Goal: Information Seeking & Learning: Learn about a topic

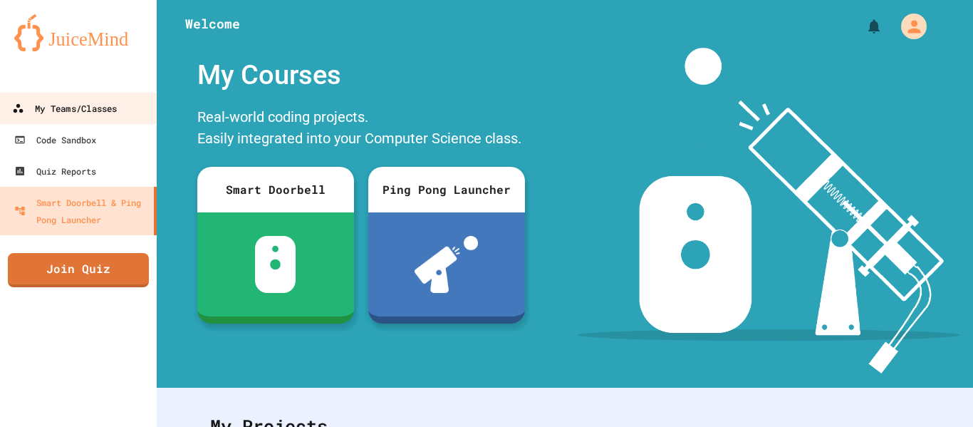
click at [130, 115] on link "My Teams/Classes" at bounding box center [79, 108] width 162 height 32
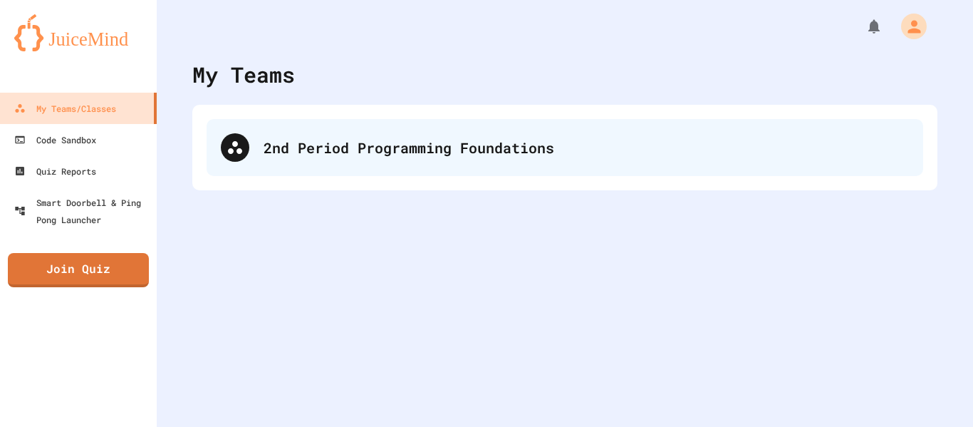
click at [402, 160] on div "2nd Period Programming Foundations" at bounding box center [565, 147] width 717 height 57
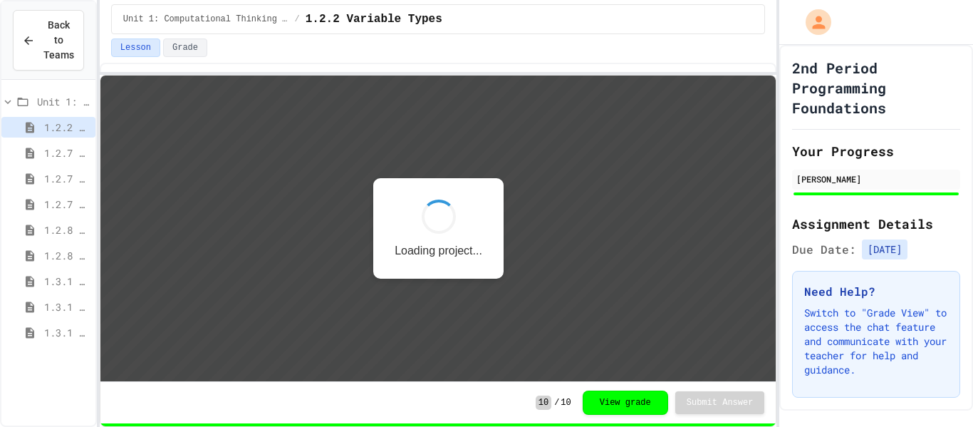
scroll to position [1, 0]
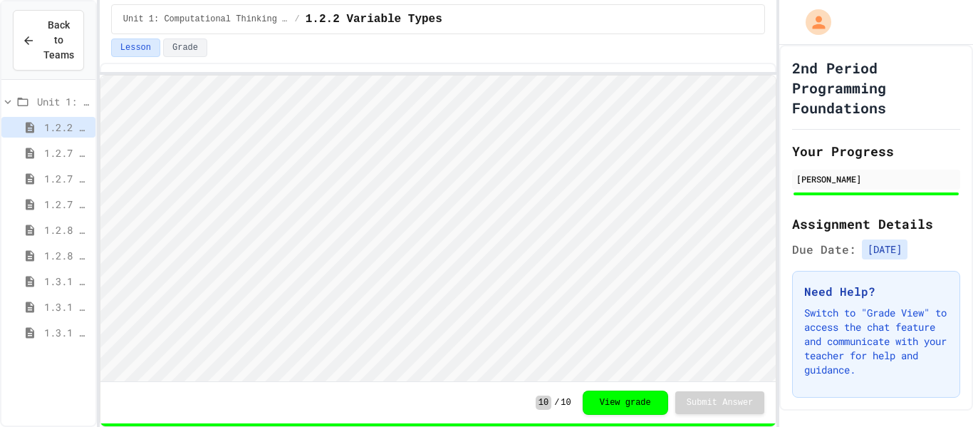
click at [58, 148] on span "1.2.7 PB & J Sequencing" at bounding box center [67, 152] width 46 height 15
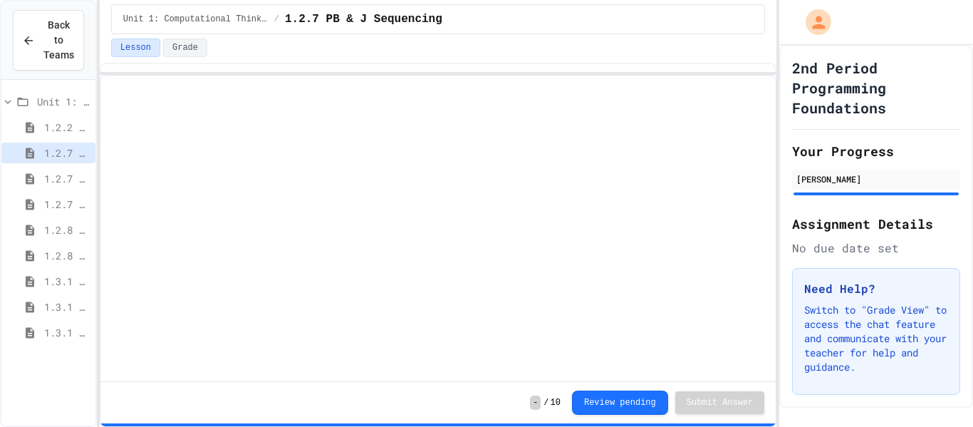
click at [51, 176] on span "1.2.7 Selection" at bounding box center [67, 178] width 46 height 15
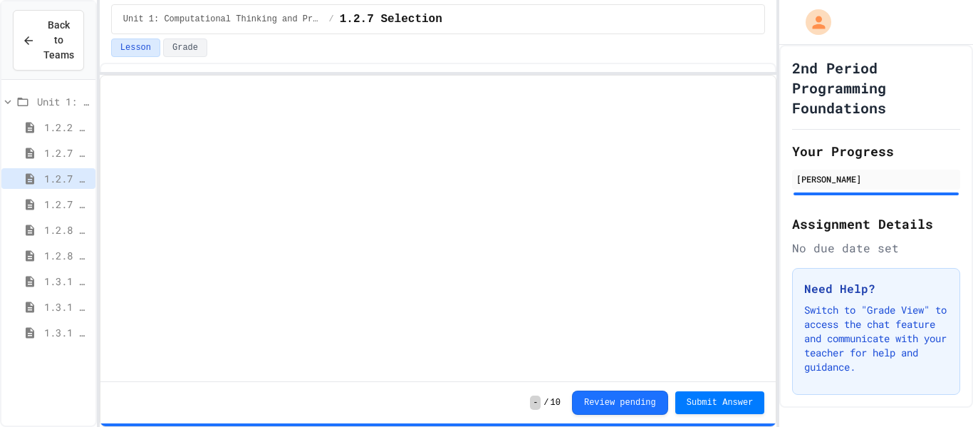
click at [50, 198] on span "1.2.7 Iteration" at bounding box center [67, 204] width 46 height 15
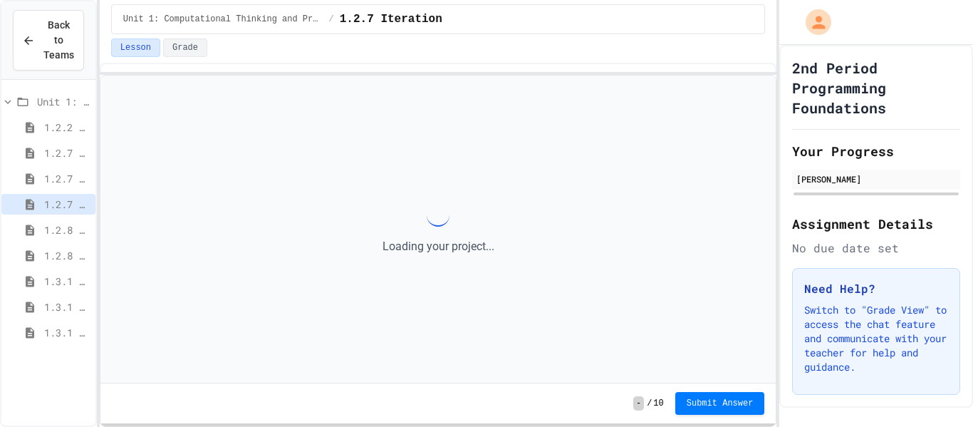
click at [71, 175] on span "1.2.7 Selection" at bounding box center [67, 178] width 46 height 15
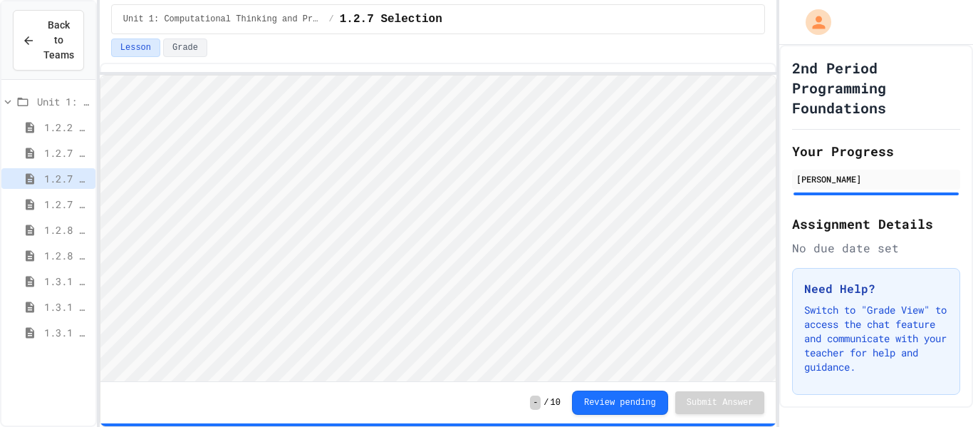
click at [69, 199] on span "1.2.7 Iteration" at bounding box center [67, 204] width 46 height 15
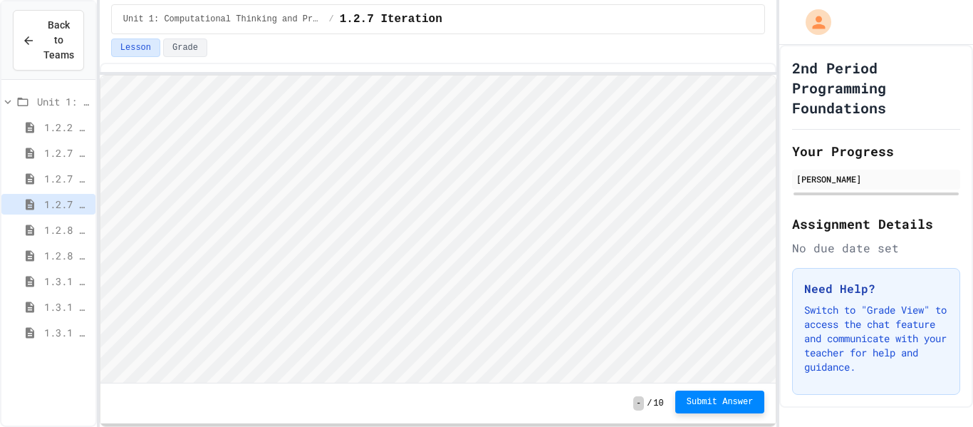
click at [700, 400] on span "Submit Answer" at bounding box center [720, 401] width 67 height 11
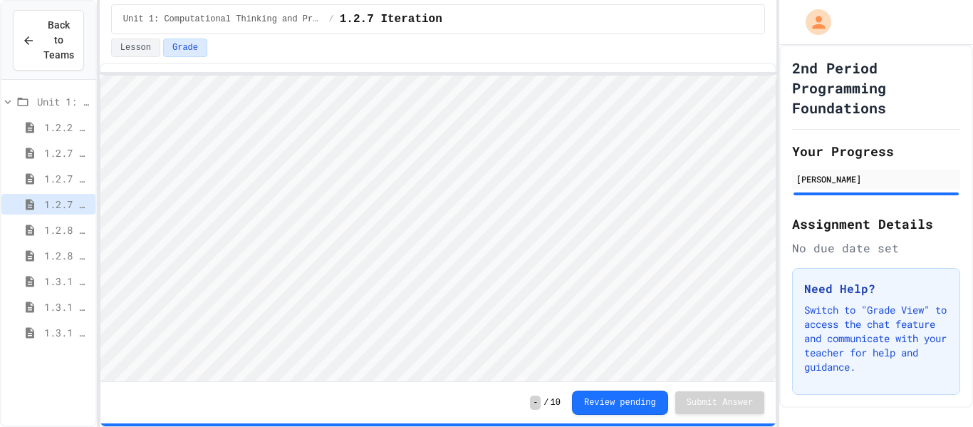
click at [81, 222] on span "1.2.8 Task 1" at bounding box center [67, 229] width 46 height 15
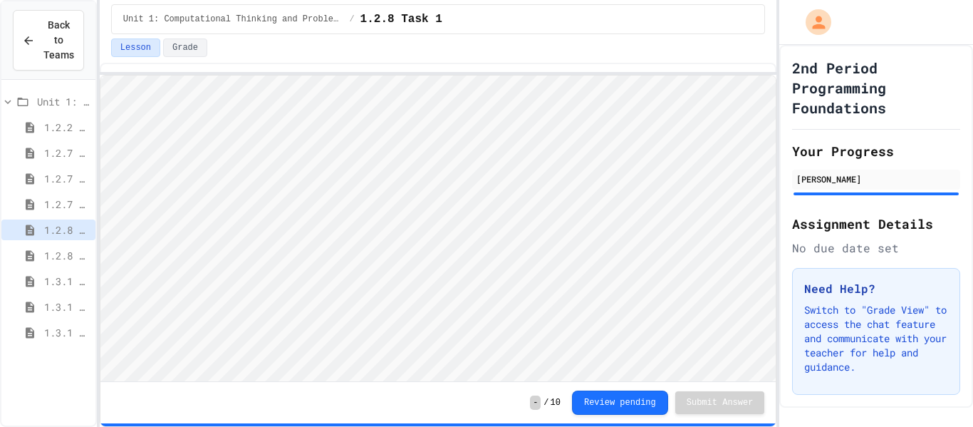
click at [76, 232] on span "1.2.8 Task 1" at bounding box center [67, 229] width 46 height 15
click at [71, 245] on div "1.2.8 Task 2" at bounding box center [48, 255] width 94 height 21
click at [67, 281] on span "1.3.1 Sequencing Patterns/Trends" at bounding box center [67, 281] width 46 height 15
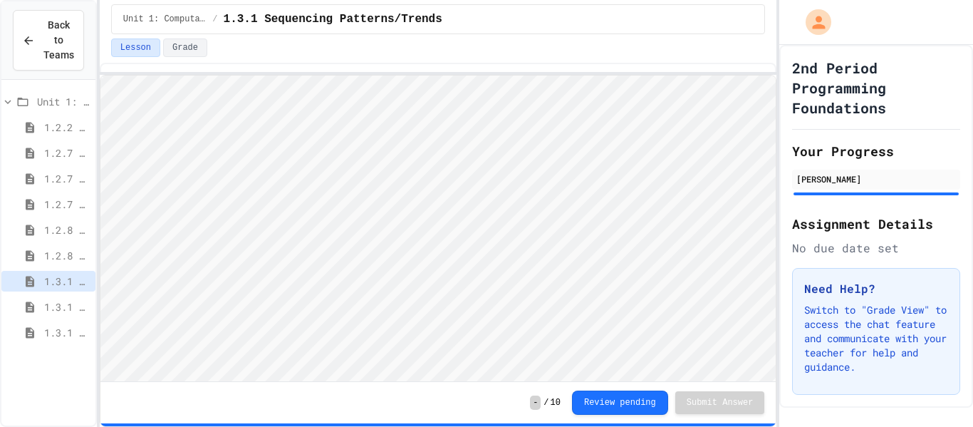
click at [67, 306] on span "1.3.1 Selection Patterns/Trends" at bounding box center [67, 306] width 46 height 15
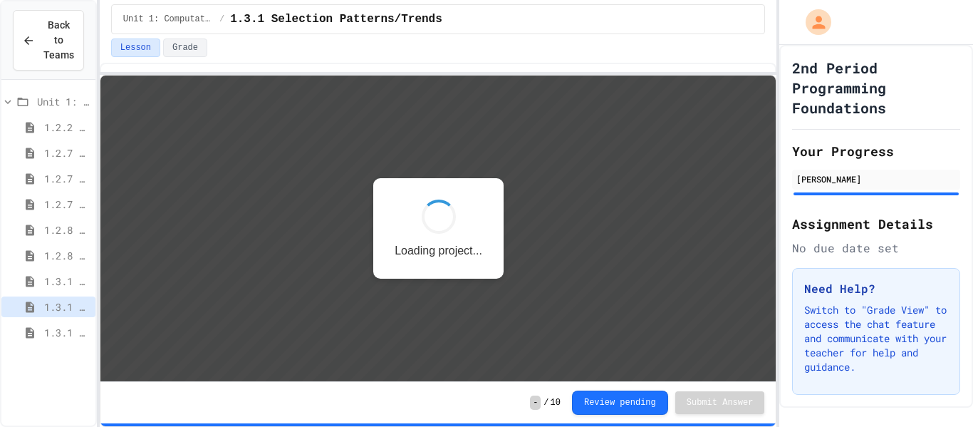
click at [65, 320] on div "1.3.1 Selection Patterns/Trends" at bounding box center [48, 309] width 94 height 26
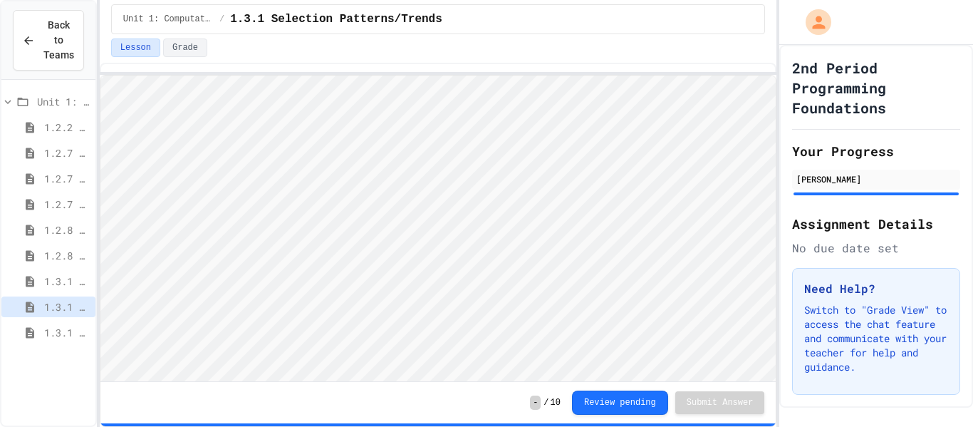
click at [62, 339] on span "1.3.1 Iteration Patterns/Trends" at bounding box center [67, 332] width 46 height 15
click at [60, 366] on div "1.3.1 Combined Algorithims" at bounding box center [48, 358] width 94 height 21
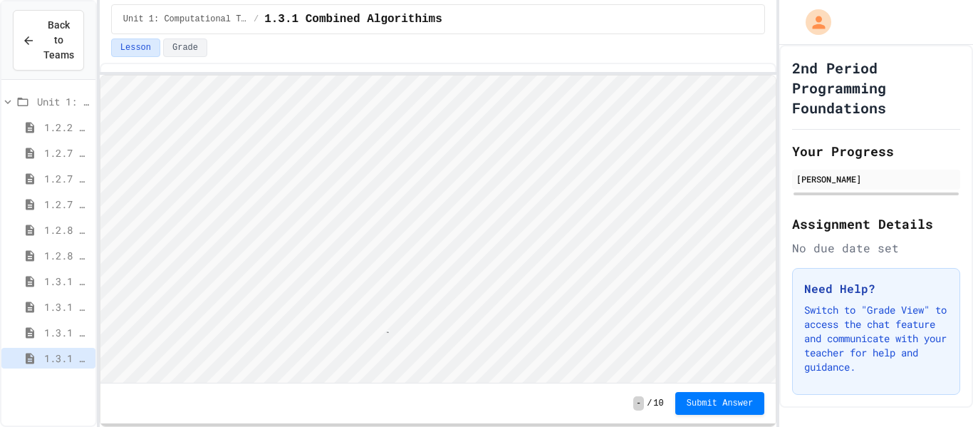
scroll to position [1, 7]
type textarea "**"
type textarea "*"
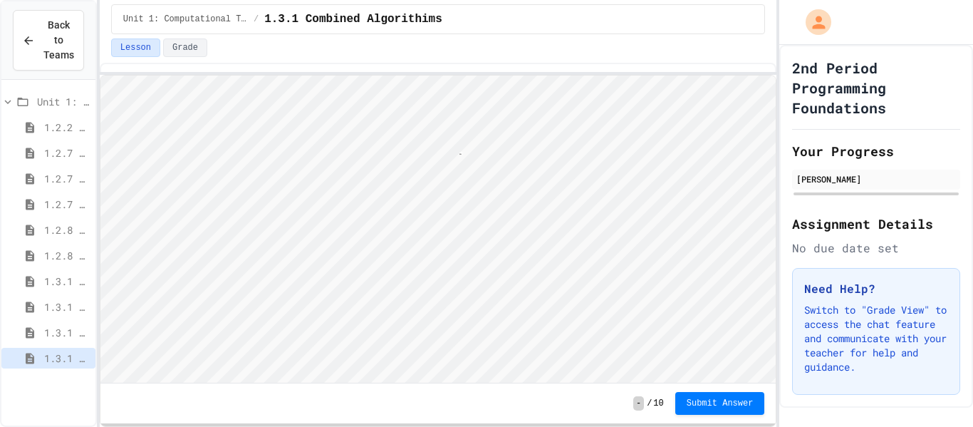
type textarea "******"
click at [704, 397] on span "Submit Answer" at bounding box center [720, 401] width 67 height 11
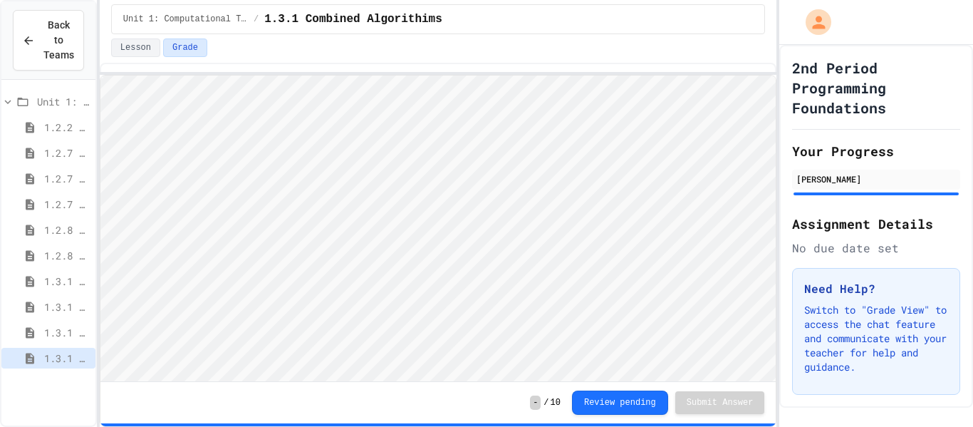
click at [65, 314] on div "1.3.1 Selection Patterns/Trends" at bounding box center [48, 306] width 94 height 21
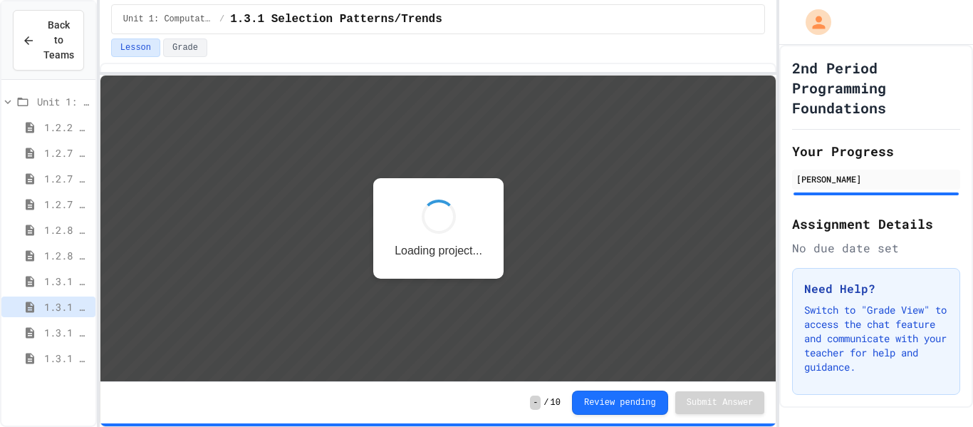
click at [66, 360] on span "1.3.1 Combined Algorithims" at bounding box center [67, 357] width 46 height 15
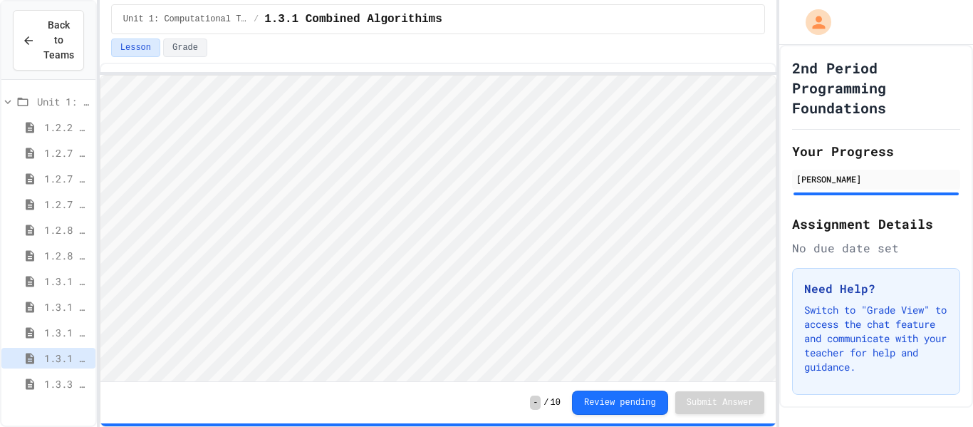
click at [68, 381] on span "1.3.3 Grocery Store Task" at bounding box center [67, 383] width 46 height 15
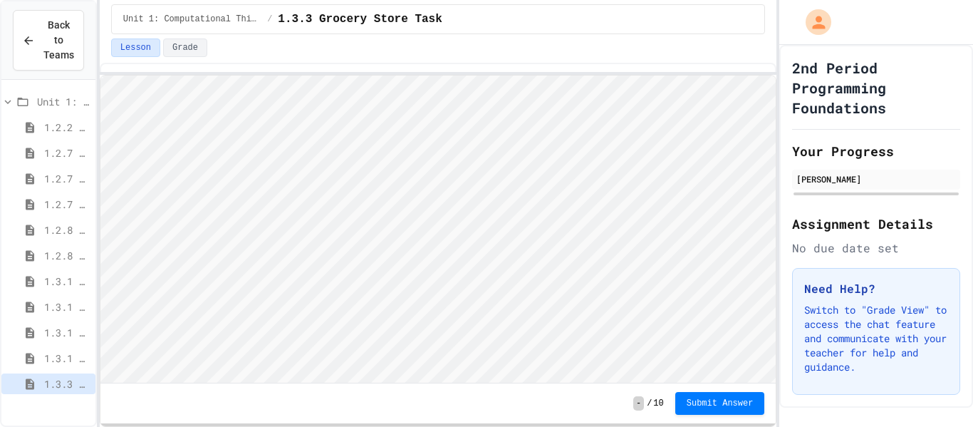
scroll to position [1, 0]
click at [488, 0] on html "We are updating our servers at 7PM EST [DATE]. [PERSON_NAME] should continue to…" at bounding box center [486, 213] width 973 height 427
click at [726, 404] on span "Submit Answer" at bounding box center [720, 401] width 67 height 11
